Goal: Task Accomplishment & Management: Complete application form

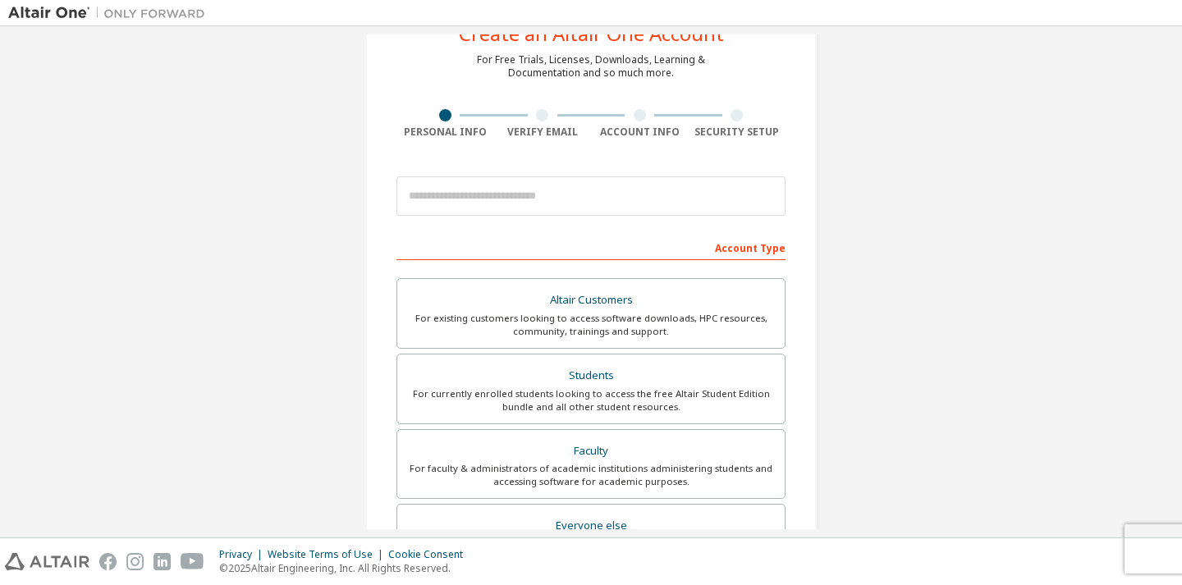
scroll to position [82, 0]
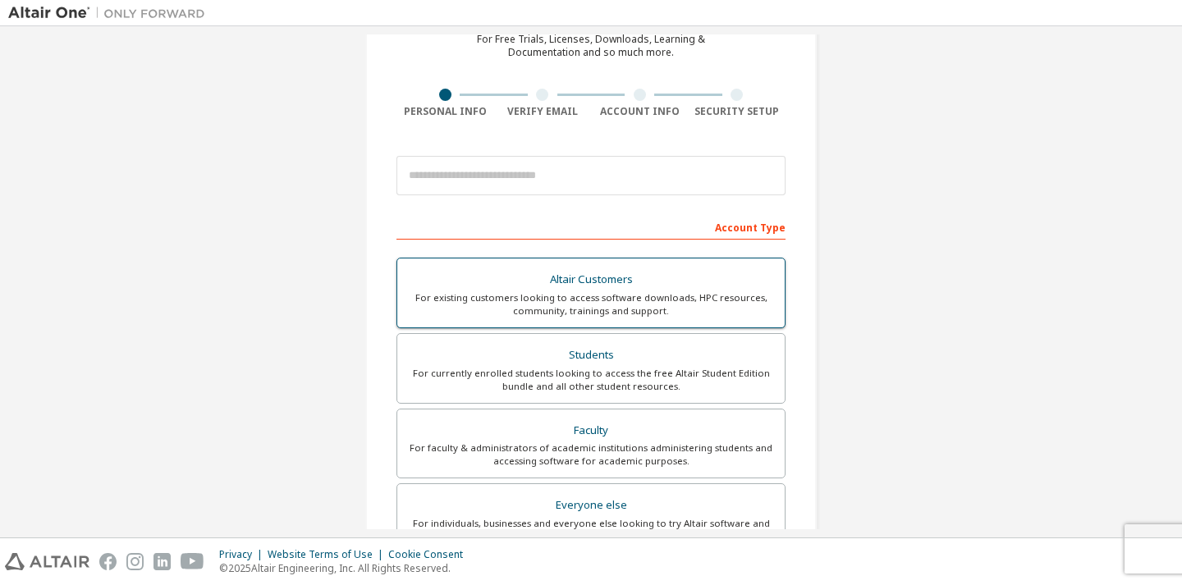
click at [625, 311] on div "For existing customers looking to access software downloads, HPC resources, com…" at bounding box center [591, 304] width 368 height 26
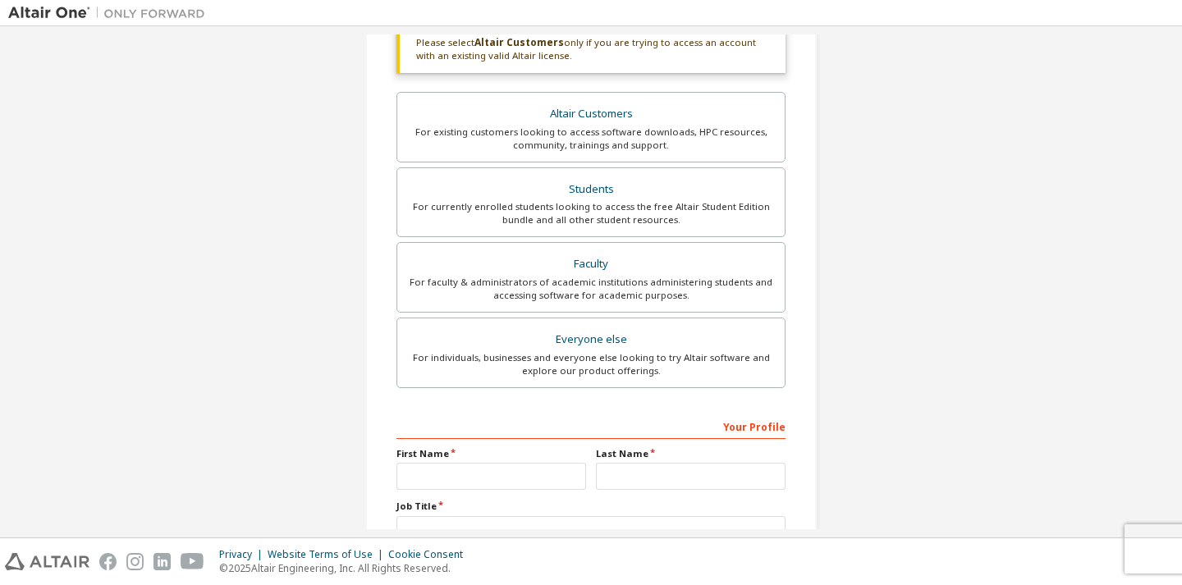
scroll to position [410, 0]
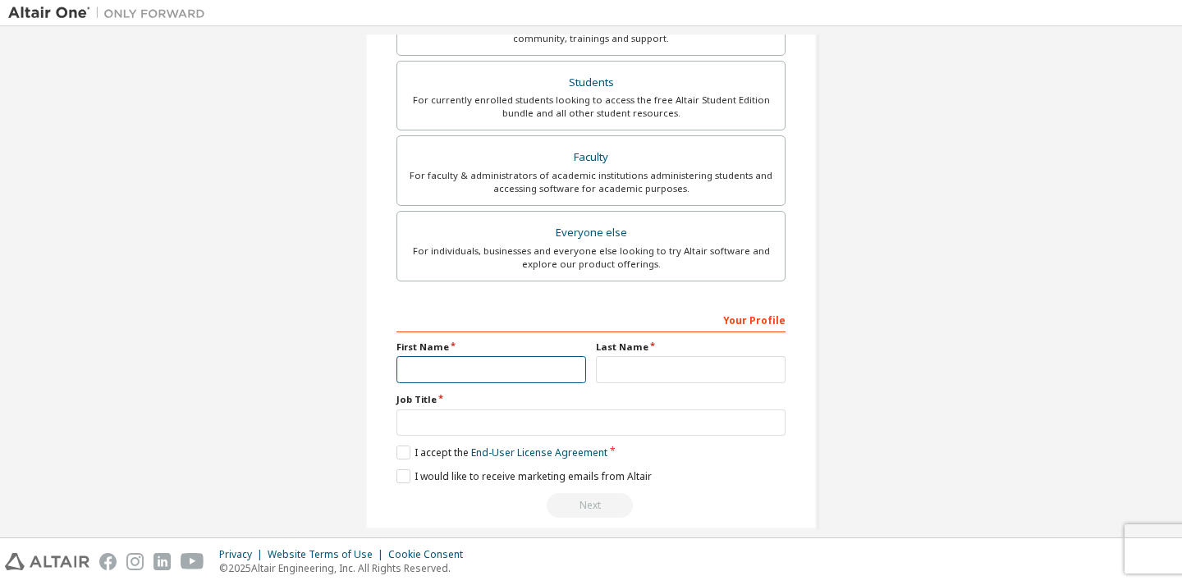
click at [474, 372] on input "text" at bounding box center [491, 369] width 190 height 27
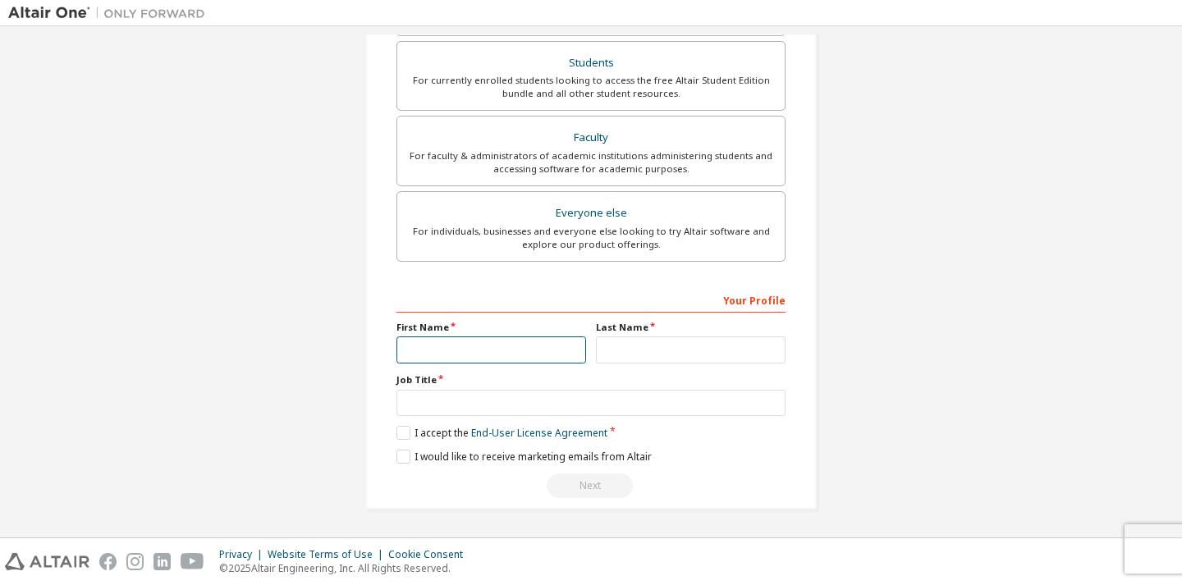
click at [460, 351] on input "text" at bounding box center [491, 349] width 190 height 27
type input "**"
click at [695, 346] on input "text" at bounding box center [691, 349] width 190 height 27
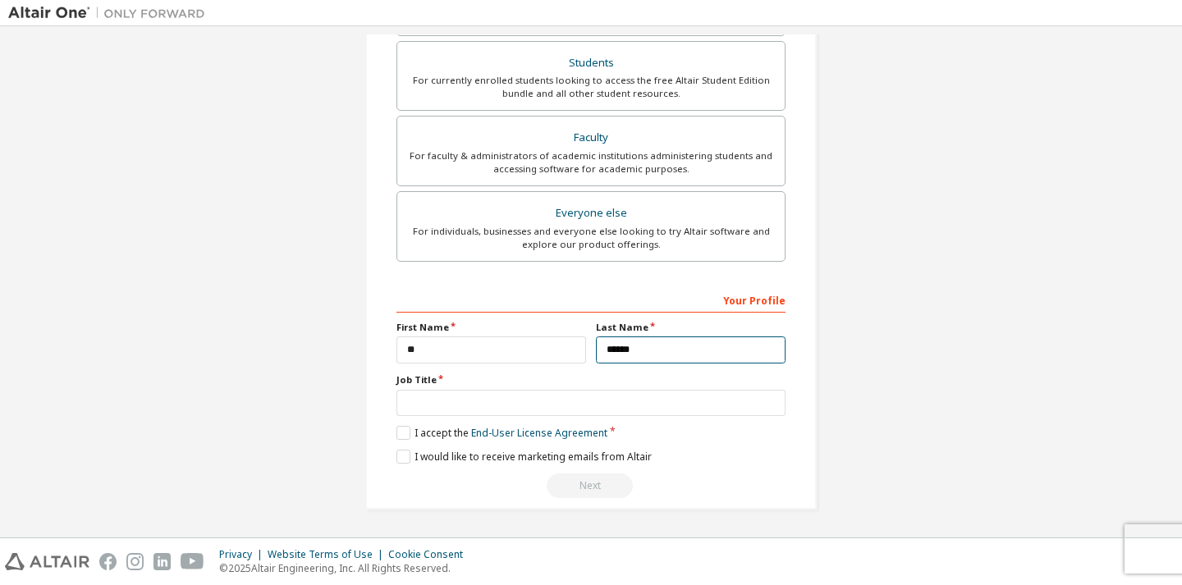
type input "******"
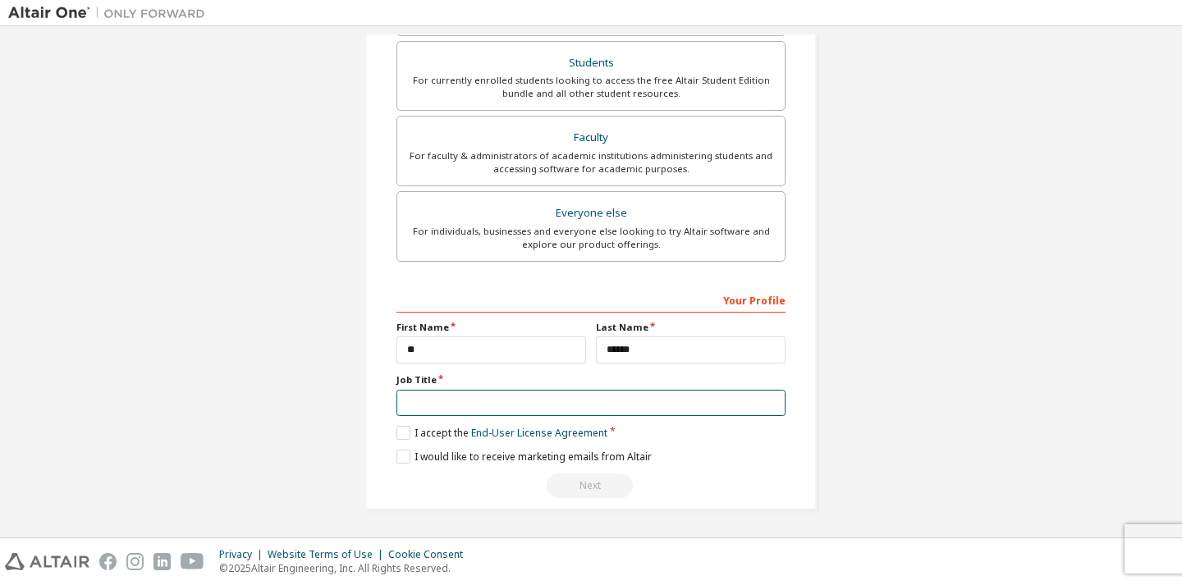
click at [482, 408] on input "text" at bounding box center [590, 403] width 389 height 27
type input "**********"
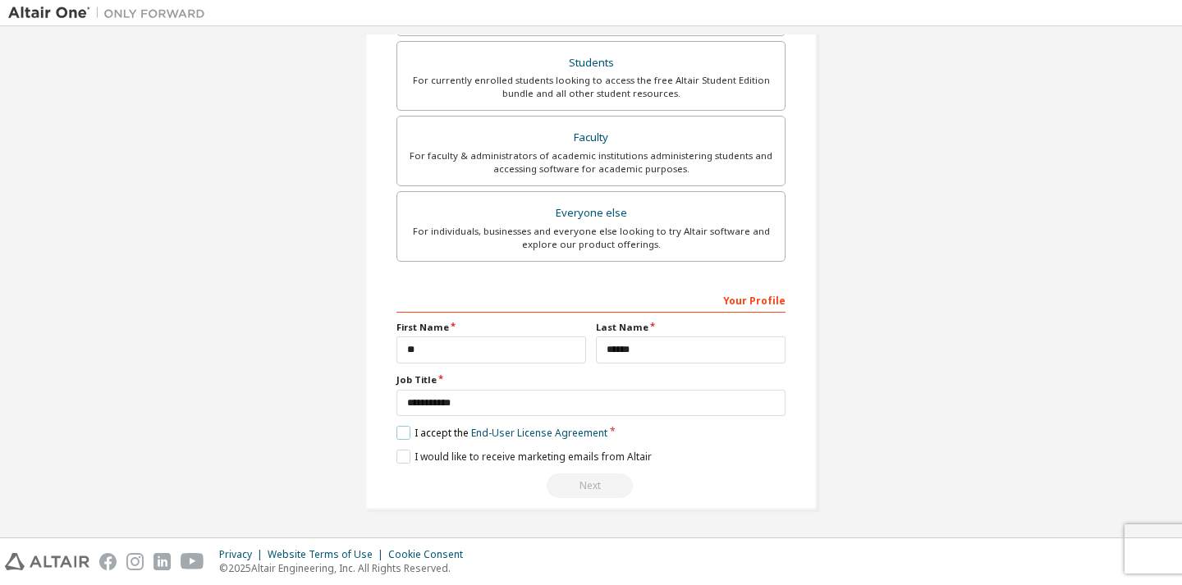
click at [446, 427] on label "I accept the End-User License Agreement" at bounding box center [501, 433] width 211 height 14
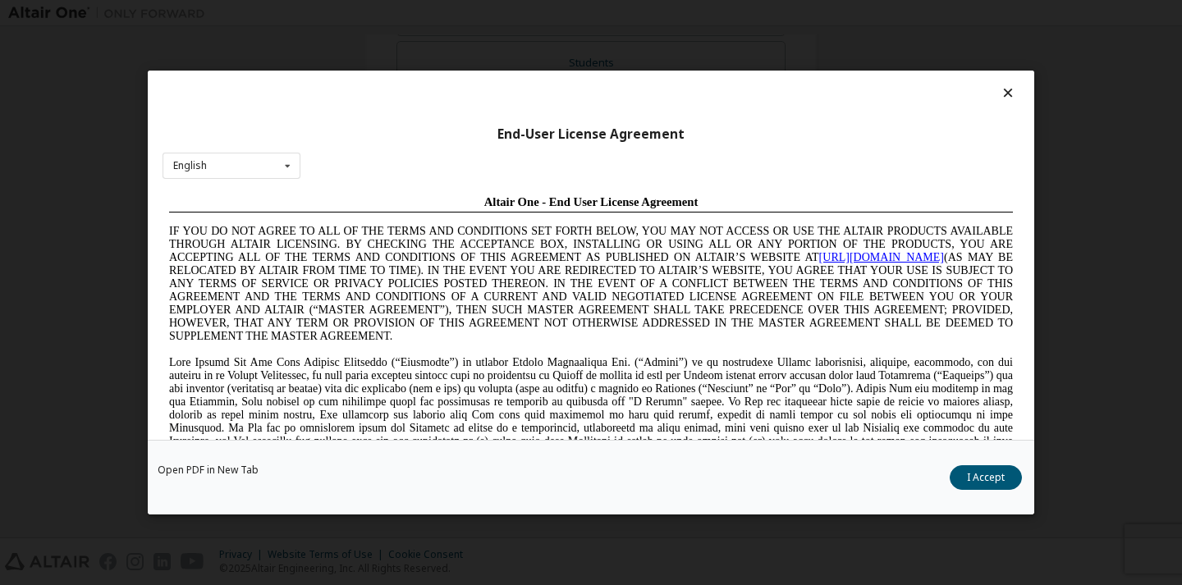
scroll to position [0, 0]
click at [980, 477] on button "I Accept" at bounding box center [986, 477] width 72 height 25
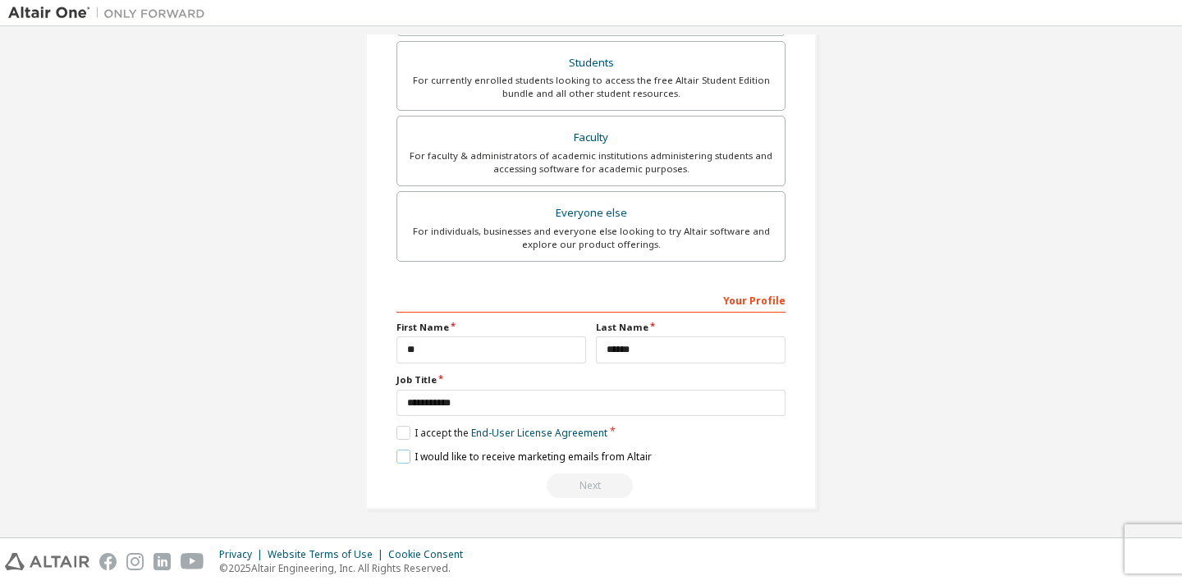
click at [405, 452] on label "I would like to receive marketing emails from Altair" at bounding box center [523, 457] width 255 height 14
click at [398, 456] on label "I would like to receive marketing emails from Altair" at bounding box center [523, 457] width 255 height 14
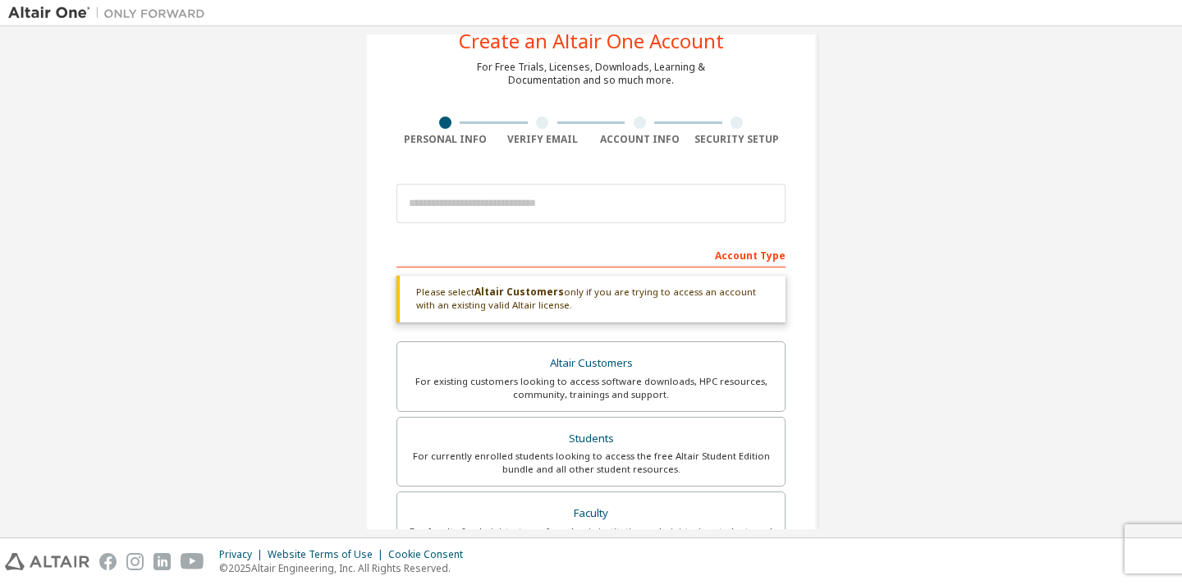
scroll to position [21, 0]
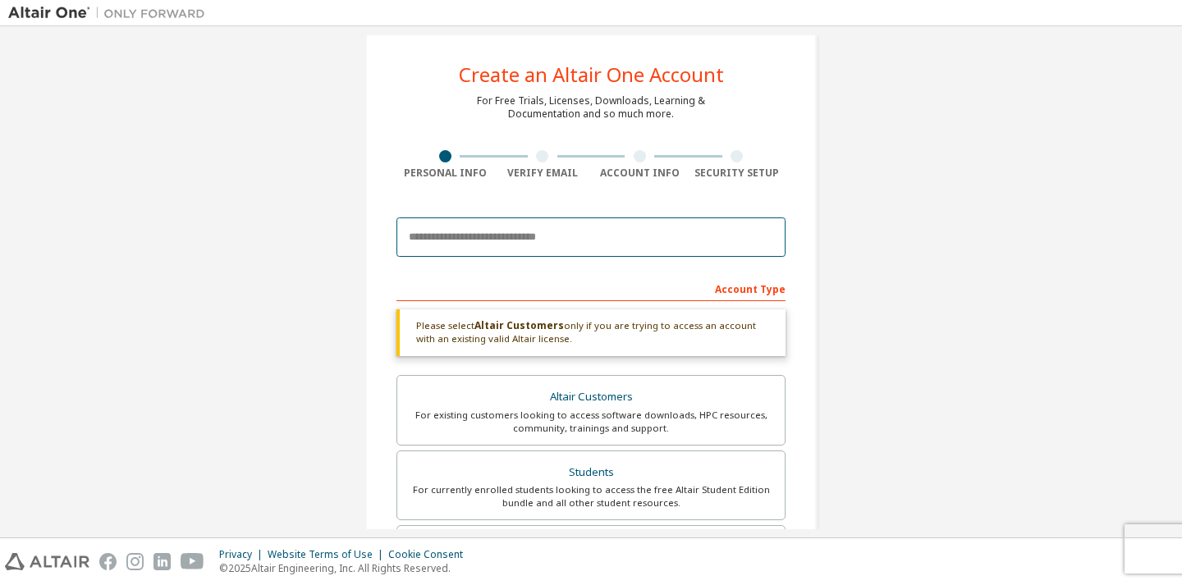
click at [542, 246] on input "email" at bounding box center [590, 236] width 389 height 39
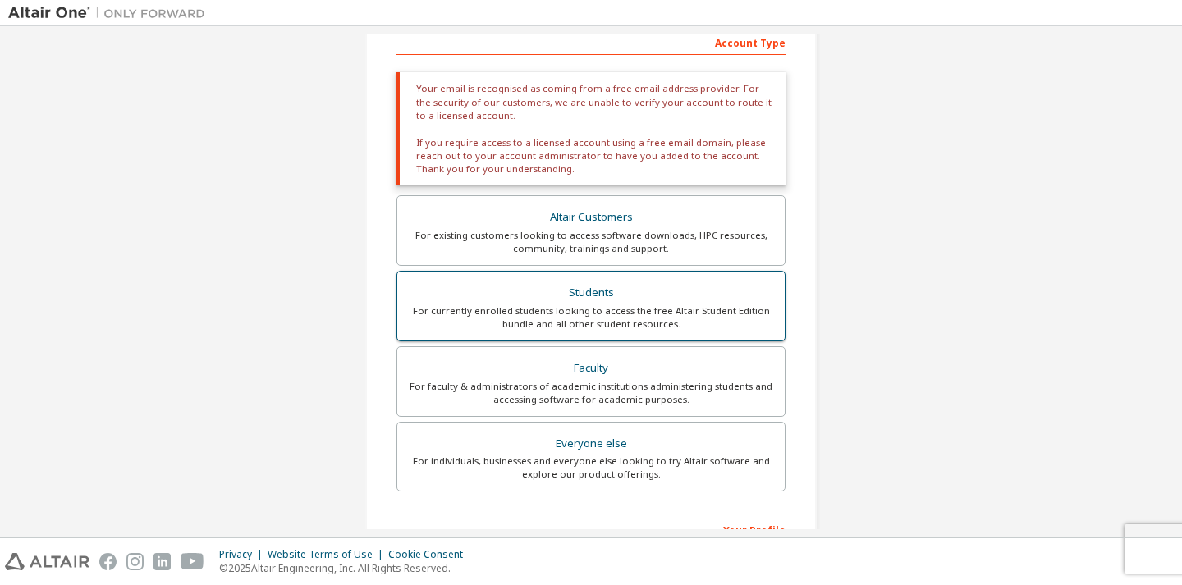
scroll to position [497, 0]
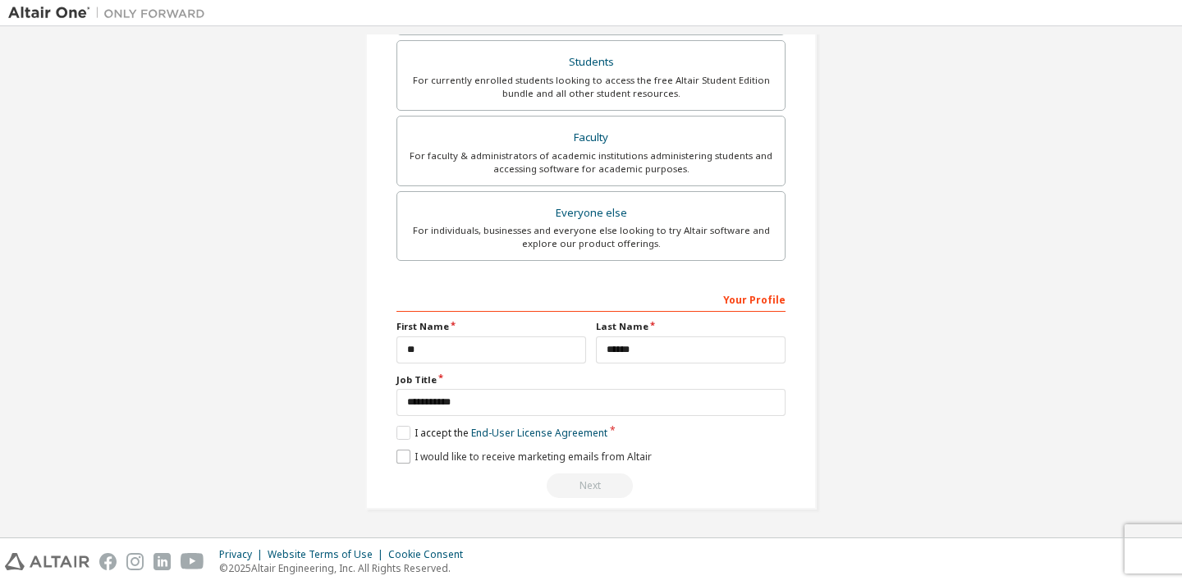
type input "**********"
click at [476, 453] on label "I would like to receive marketing emails from Altair" at bounding box center [523, 457] width 255 height 14
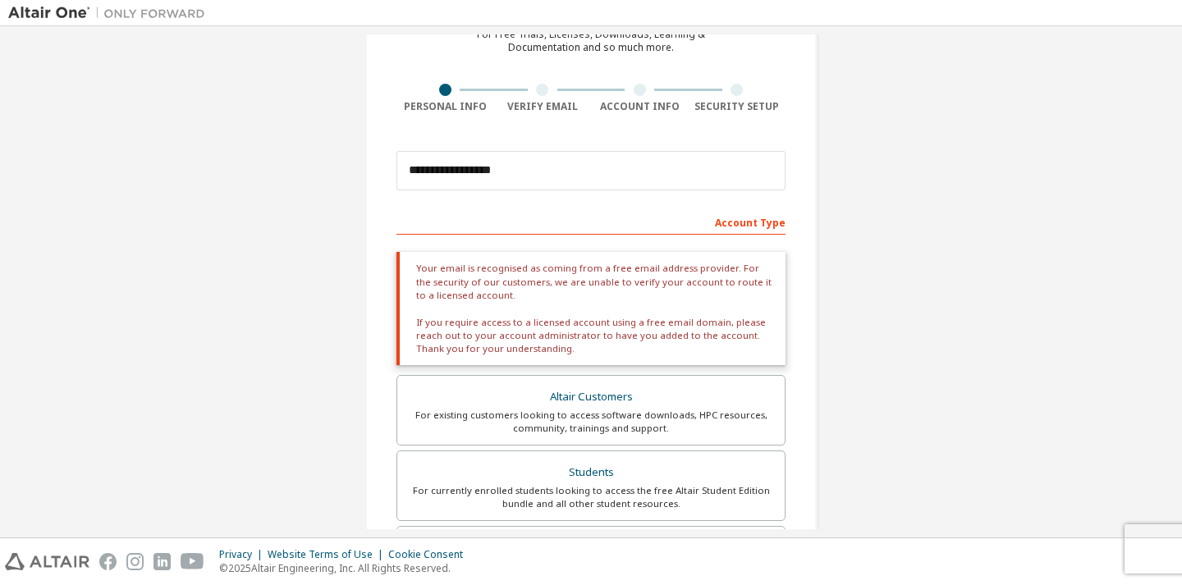
scroll to position [169, 0]
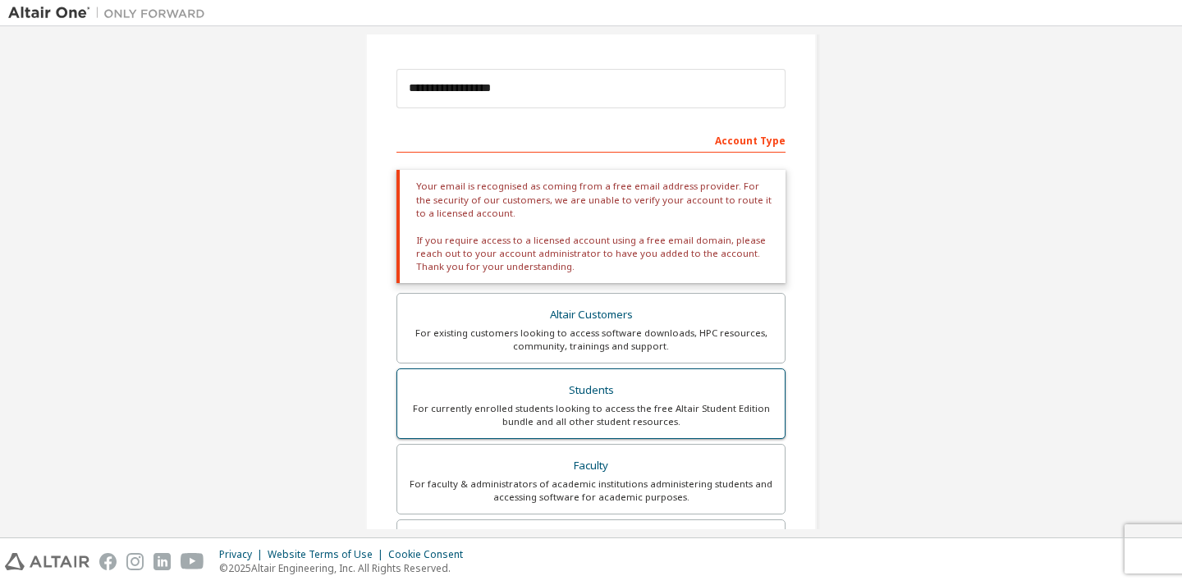
click at [617, 412] on div "For currently enrolled students looking to access the free Altair Student Editi…" at bounding box center [591, 415] width 368 height 26
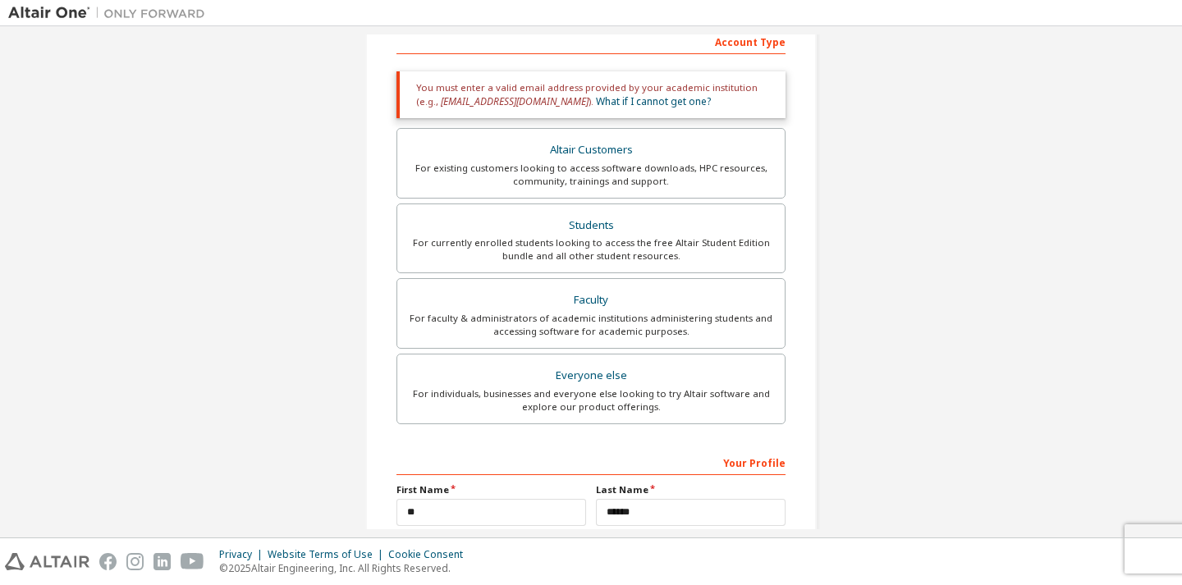
scroll to position [431, 0]
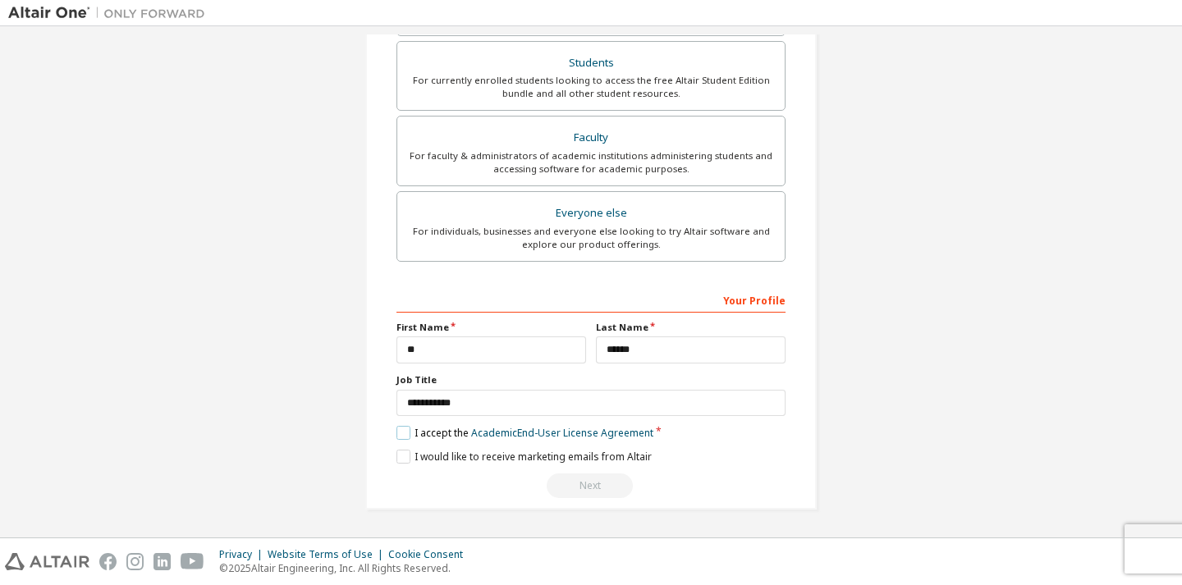
click at [465, 434] on label "I accept the Academic End-User License Agreement" at bounding box center [524, 433] width 257 height 14
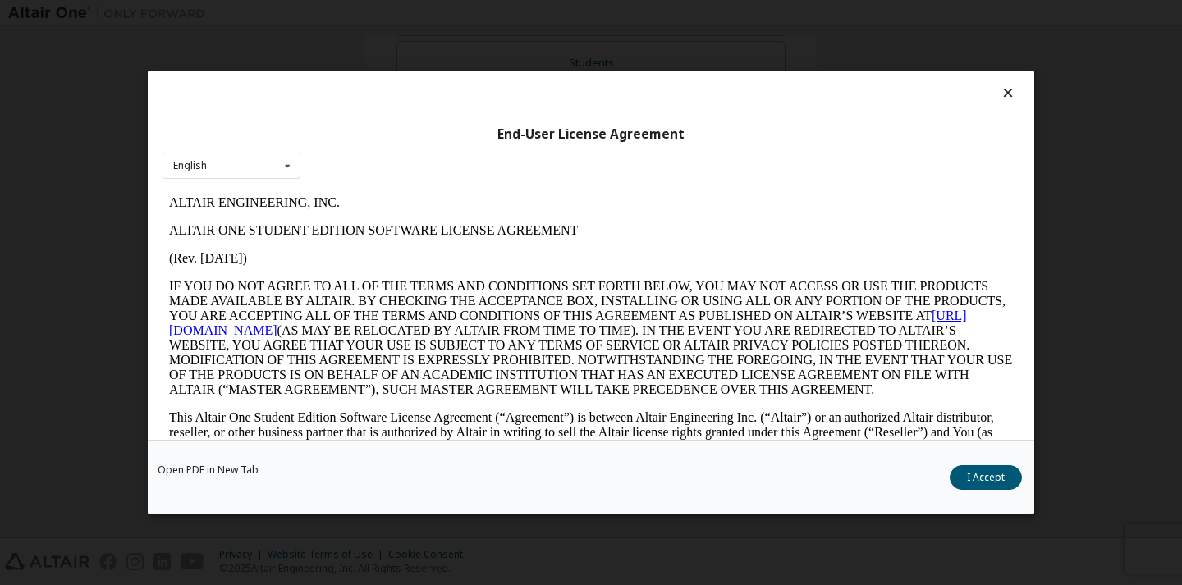
scroll to position [0, 0]
click at [989, 483] on button "I Accept" at bounding box center [986, 477] width 72 height 25
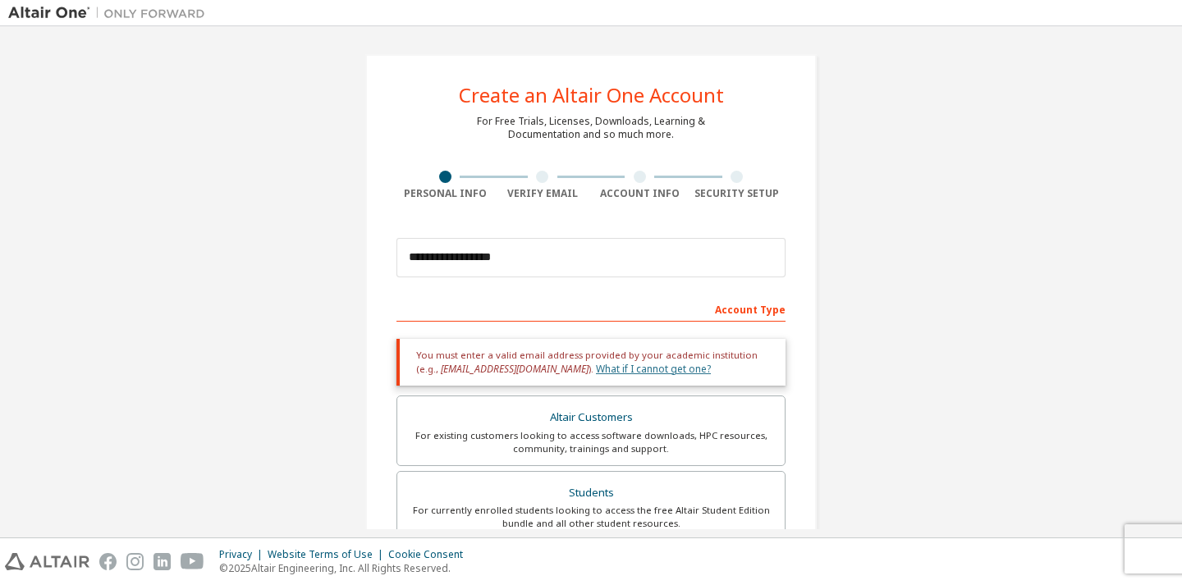
click at [596, 368] on link "What if I cannot get one?" at bounding box center [653, 369] width 115 height 14
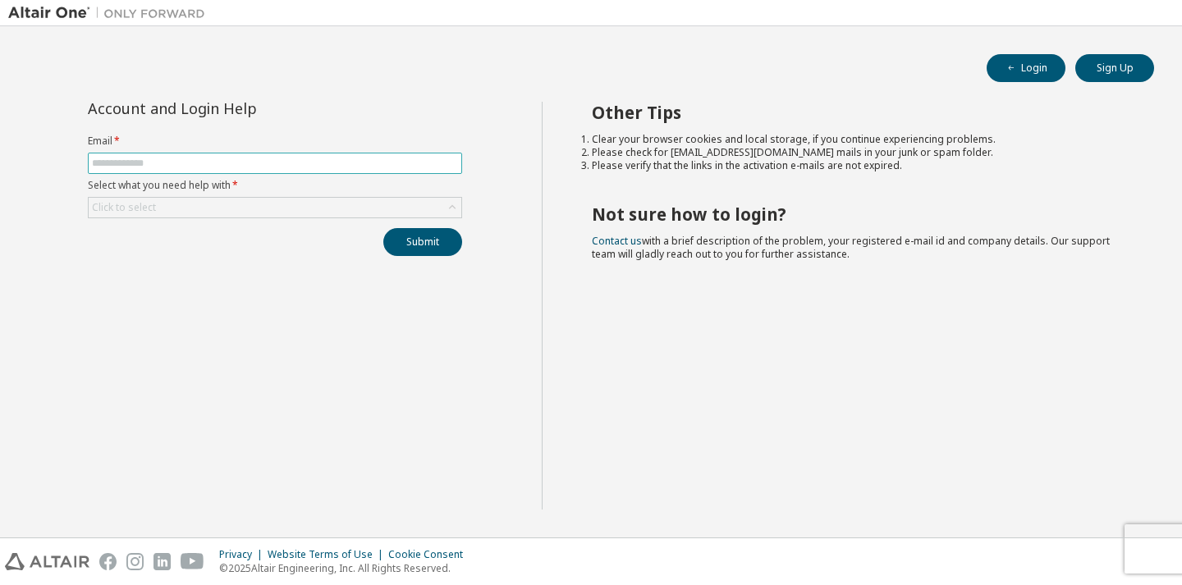
click at [219, 167] on input "text" at bounding box center [275, 163] width 366 height 13
type input "**********"
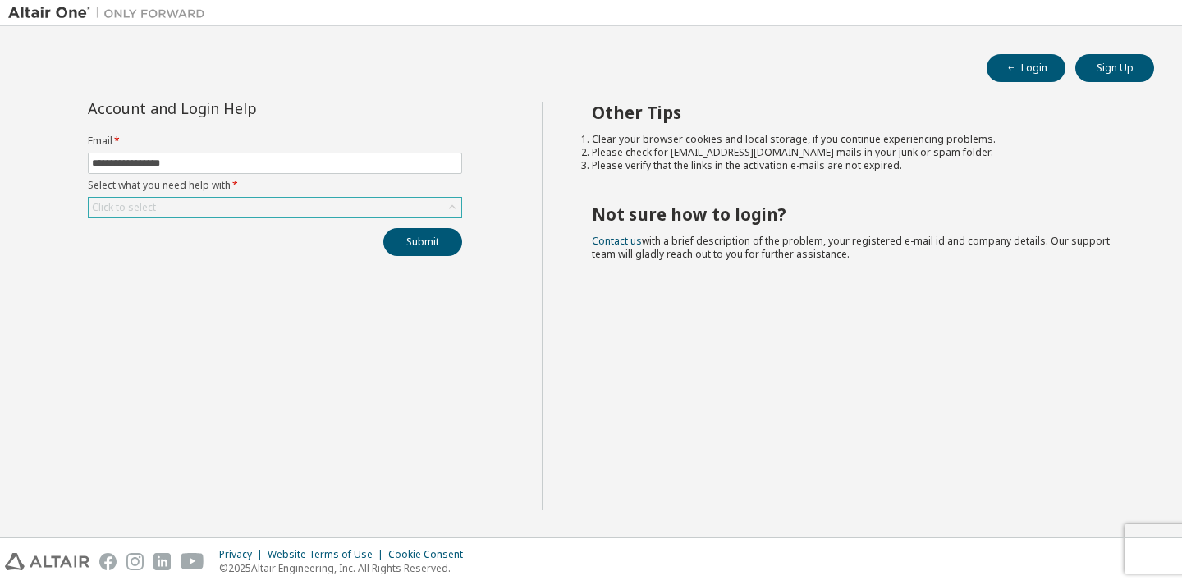
click at [452, 207] on icon at bounding box center [452, 207] width 16 height 16
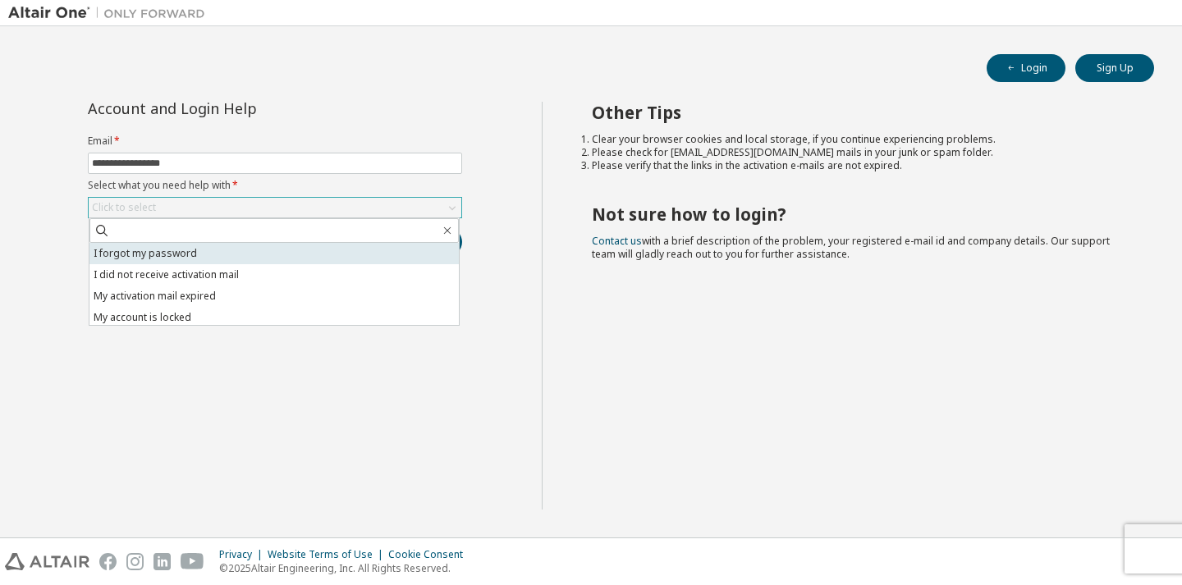
click at [360, 259] on li "I forgot my password" at bounding box center [273, 253] width 369 height 21
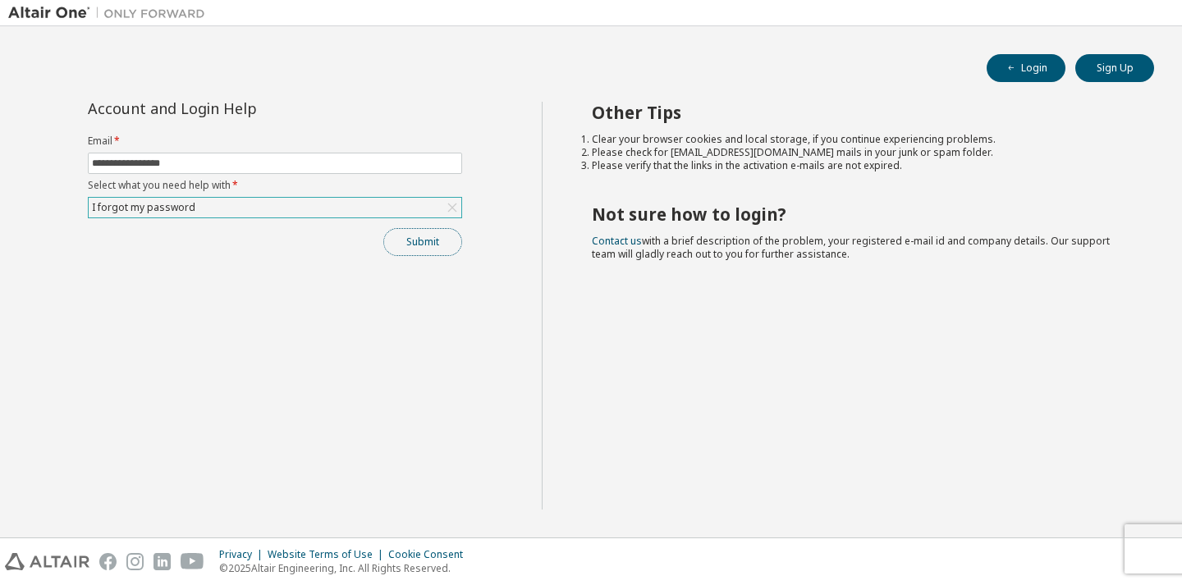
click at [420, 237] on button "Submit" at bounding box center [422, 242] width 79 height 28
click at [307, 206] on div "Click to select" at bounding box center [275, 208] width 373 height 20
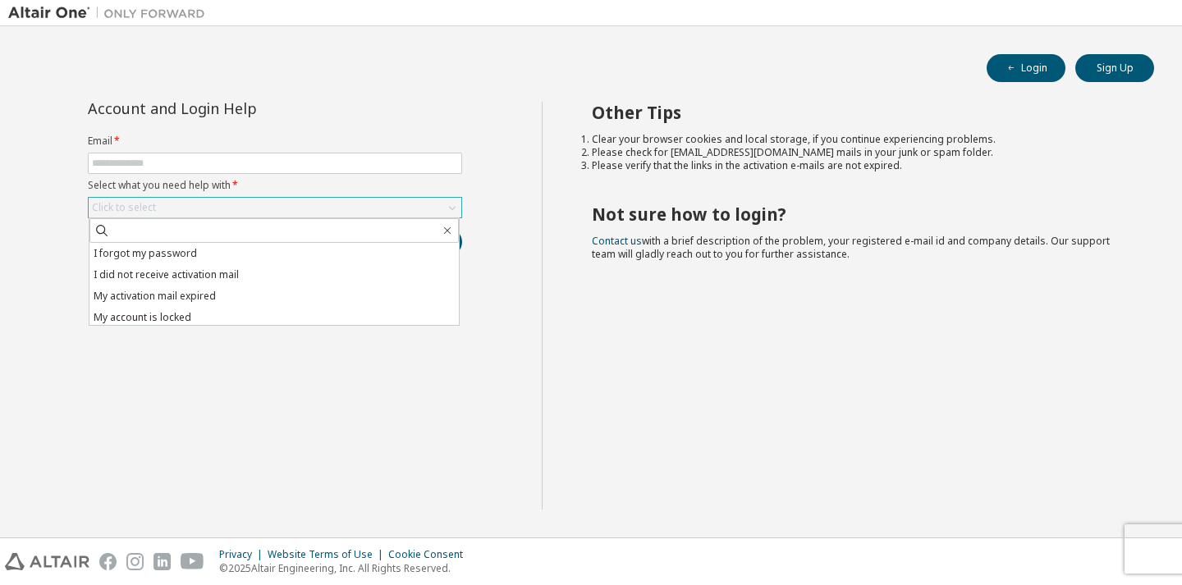
click at [307, 206] on div "Click to select" at bounding box center [275, 208] width 373 height 20
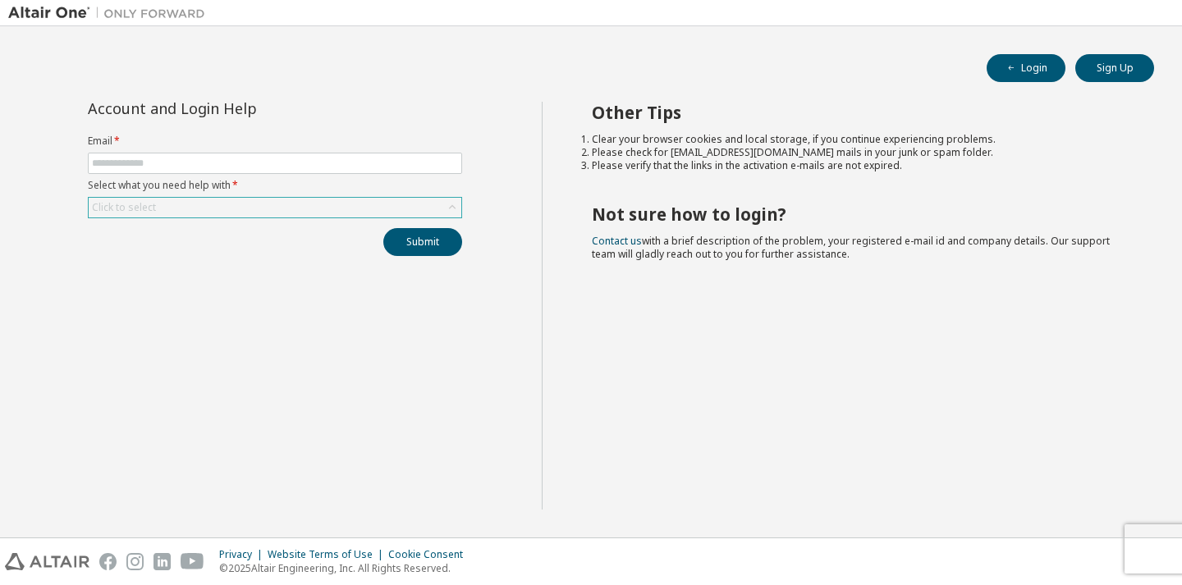
click at [442, 210] on div "Click to select" at bounding box center [275, 208] width 373 height 20
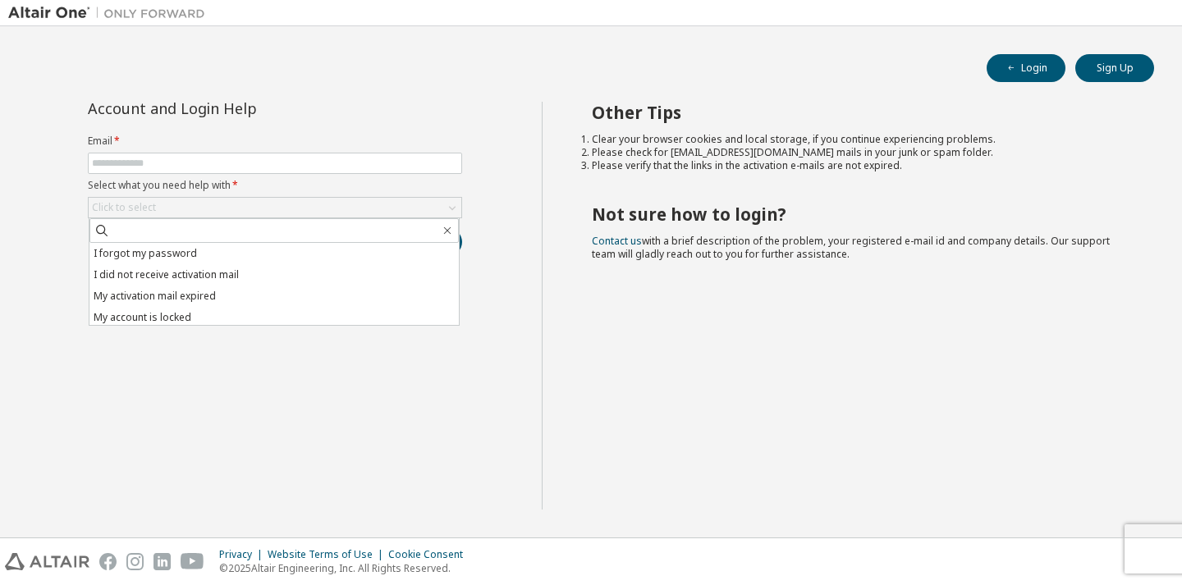
click at [357, 363] on div "Account and Login Help Email * Select what you need help with * Click to select…" at bounding box center [274, 306] width 533 height 408
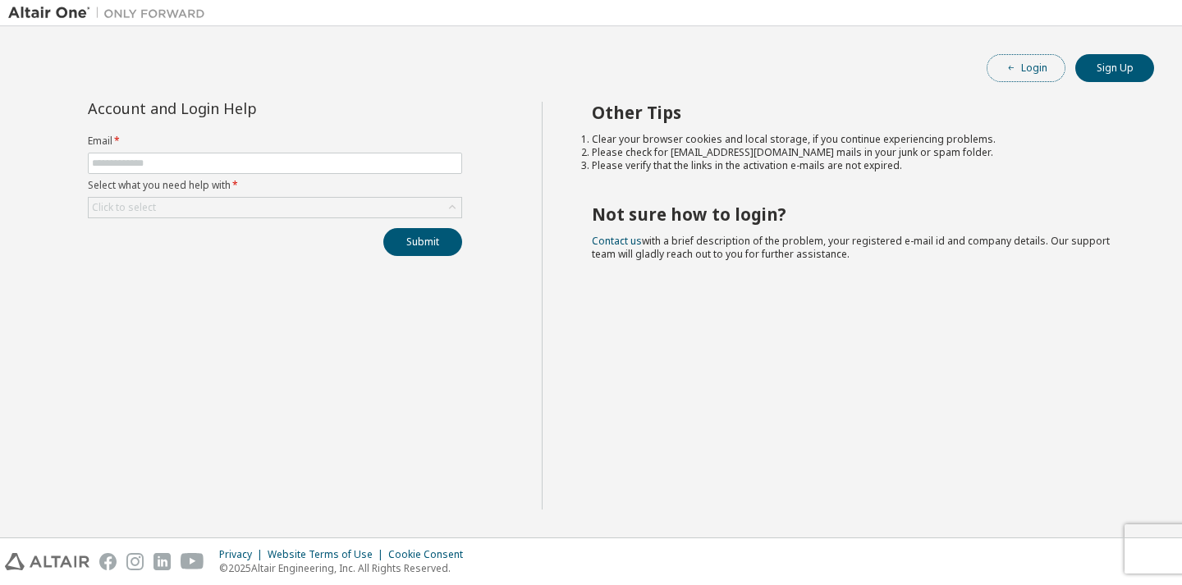
click at [1031, 68] on button "Login" at bounding box center [1025, 68] width 79 height 28
